Goal: Task Accomplishment & Management: Manage account settings

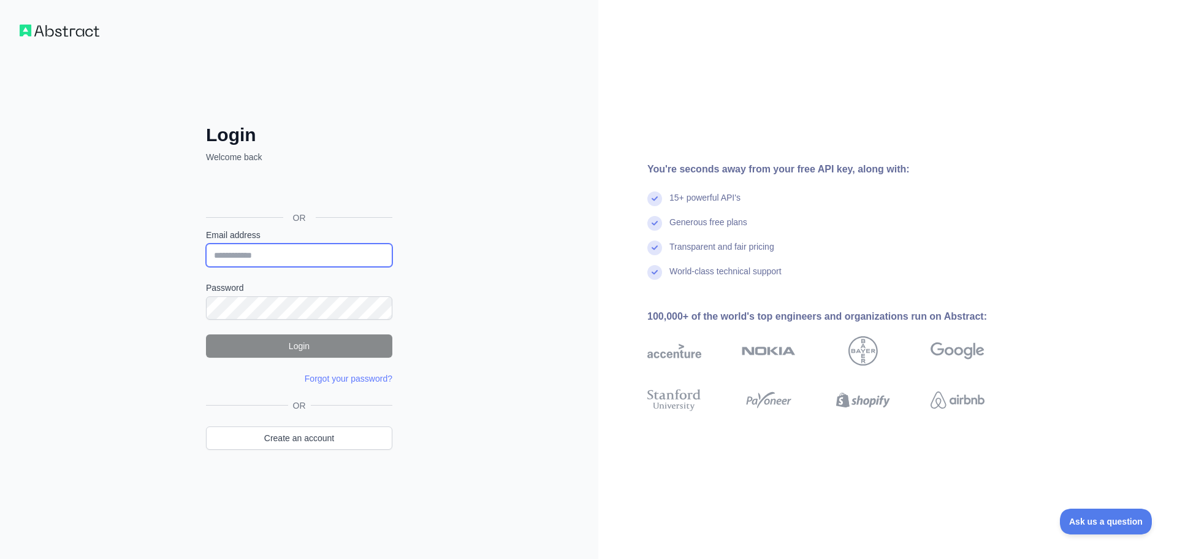
type input "**********"
click at [297, 348] on button "Login" at bounding box center [299, 345] width 186 height 23
